Goal: Task Accomplishment & Management: Manage account settings

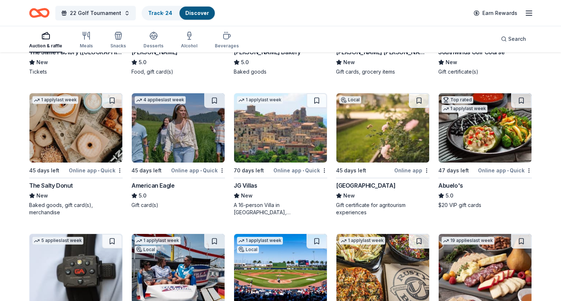
scroll to position [1292, 0]
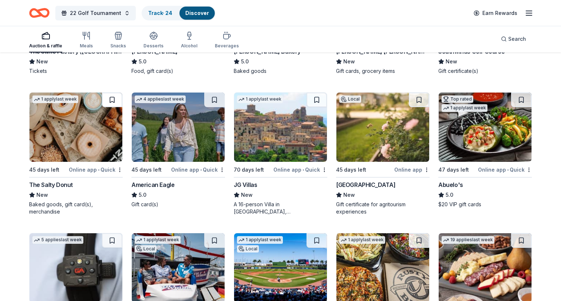
click at [113, 99] on button at bounding box center [112, 99] width 20 height 15
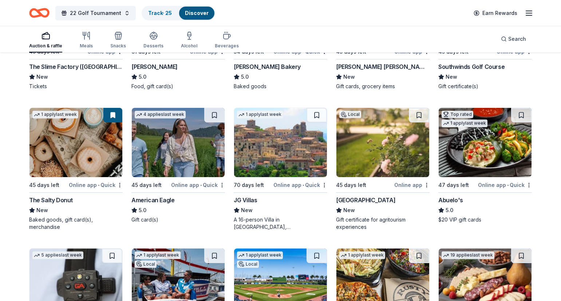
scroll to position [1278, 0]
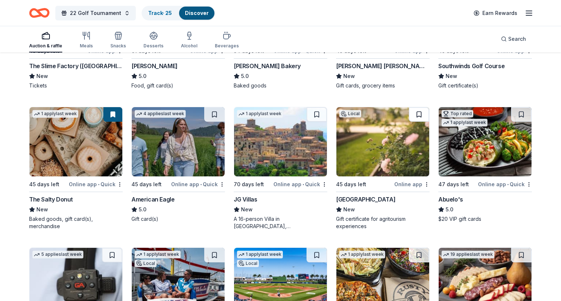
click at [419, 114] on button at bounding box center [419, 114] width 20 height 15
click at [523, 113] on button at bounding box center [521, 114] width 20 height 15
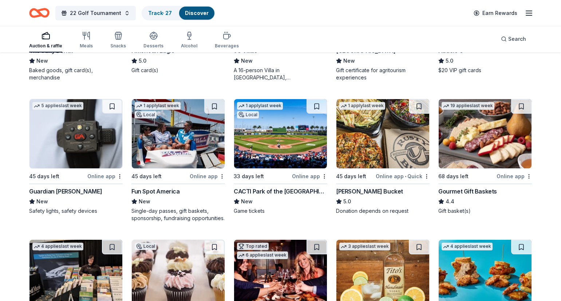
scroll to position [1427, 0]
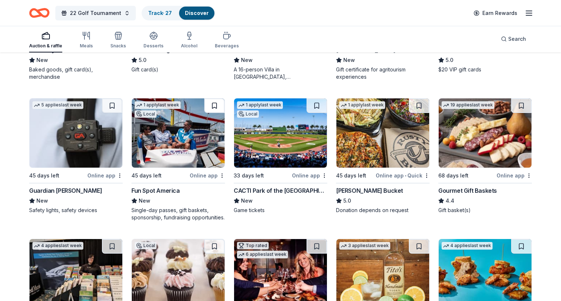
click at [211, 107] on button at bounding box center [214, 105] width 20 height 15
click at [316, 105] on button at bounding box center [317, 105] width 20 height 15
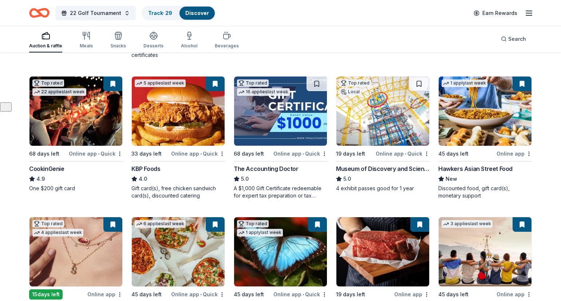
scroll to position [56, 0]
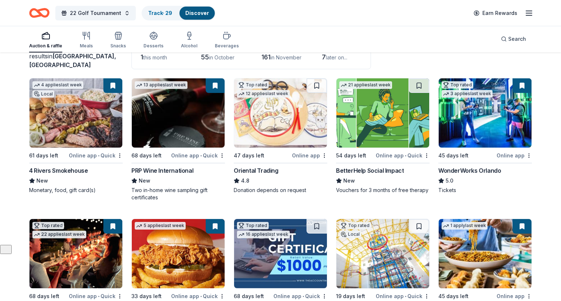
click at [217, 85] on button at bounding box center [215, 85] width 19 height 15
click at [216, 84] on button at bounding box center [215, 85] width 19 height 15
click at [221, 157] on body "22 Golf Tournament Track · 29 Discover Earn Rewards Auction & raffle Meals Snac…" at bounding box center [280, 94] width 561 height 301
click at [206, 167] on div "Not interested" at bounding box center [199, 167] width 49 height 13
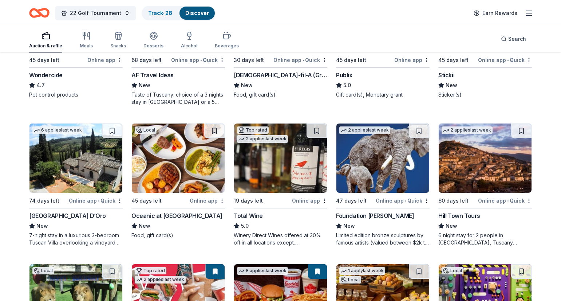
scroll to position [843, 0]
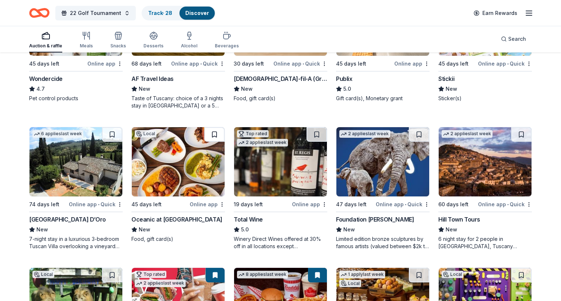
click at [213, 134] on button at bounding box center [214, 134] width 20 height 15
click at [310, 213] on div "Not interested" at bounding box center [301, 216] width 49 height 13
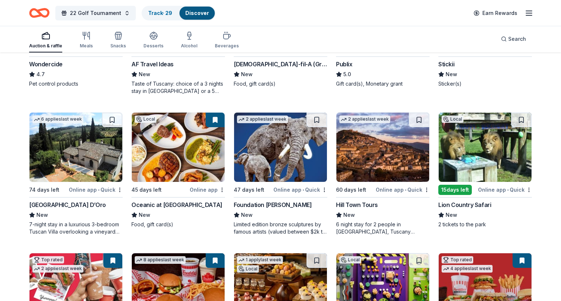
scroll to position [858, 0]
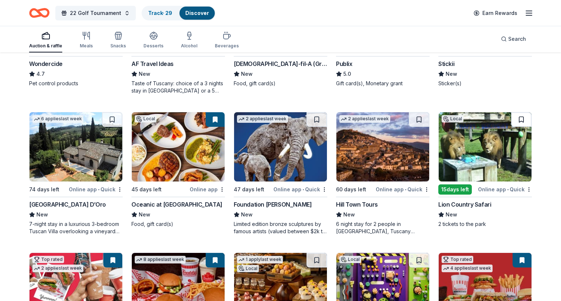
click at [520, 119] on button at bounding box center [521, 119] width 20 height 15
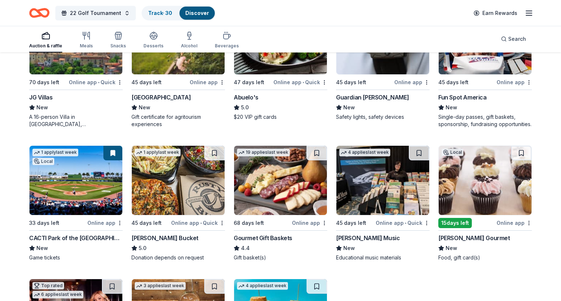
scroll to position [1392, 0]
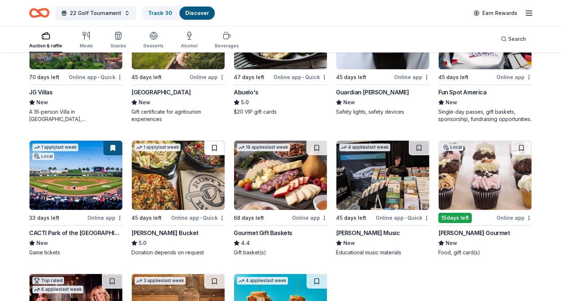
click at [213, 149] on button at bounding box center [214, 148] width 20 height 15
click at [313, 149] on button at bounding box center [317, 148] width 20 height 15
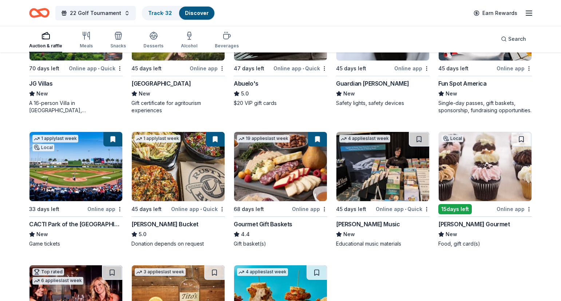
scroll to position [1401, 0]
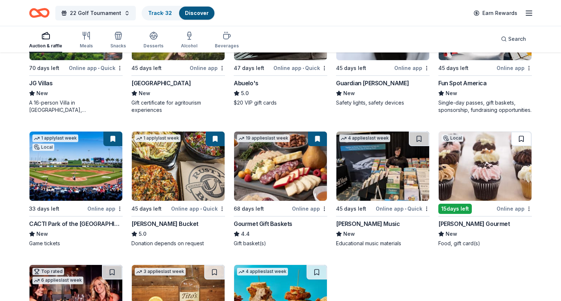
click at [522, 137] on button at bounding box center [521, 138] width 20 height 15
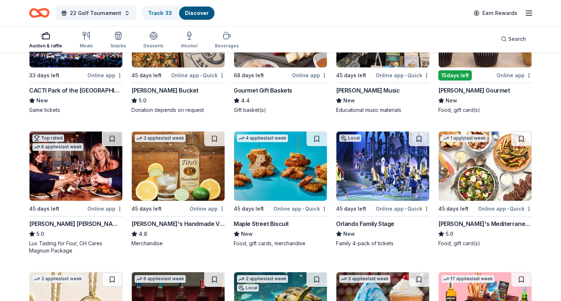
scroll to position [1537, 0]
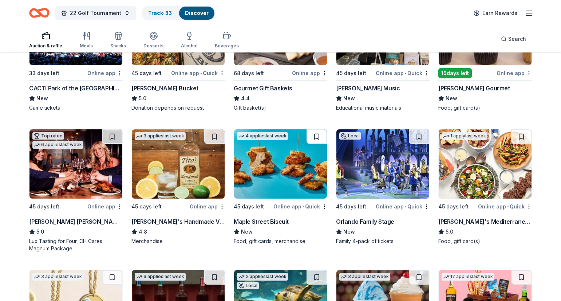
click at [318, 134] on button at bounding box center [317, 136] width 20 height 15
click at [417, 139] on button at bounding box center [419, 136] width 20 height 15
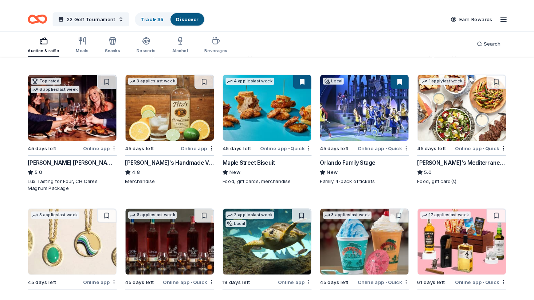
scroll to position [1595, 0]
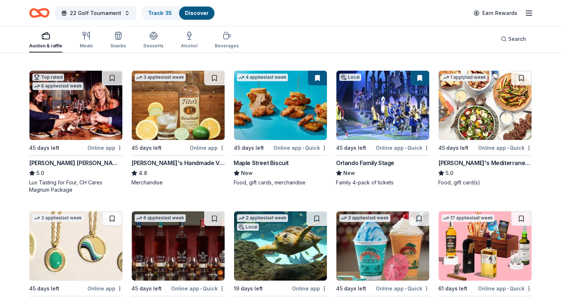
click at [486, 134] on img at bounding box center [485, 105] width 93 height 69
click at [525, 80] on button at bounding box center [521, 78] width 20 height 15
